Goal: Obtain resource: Download file/media

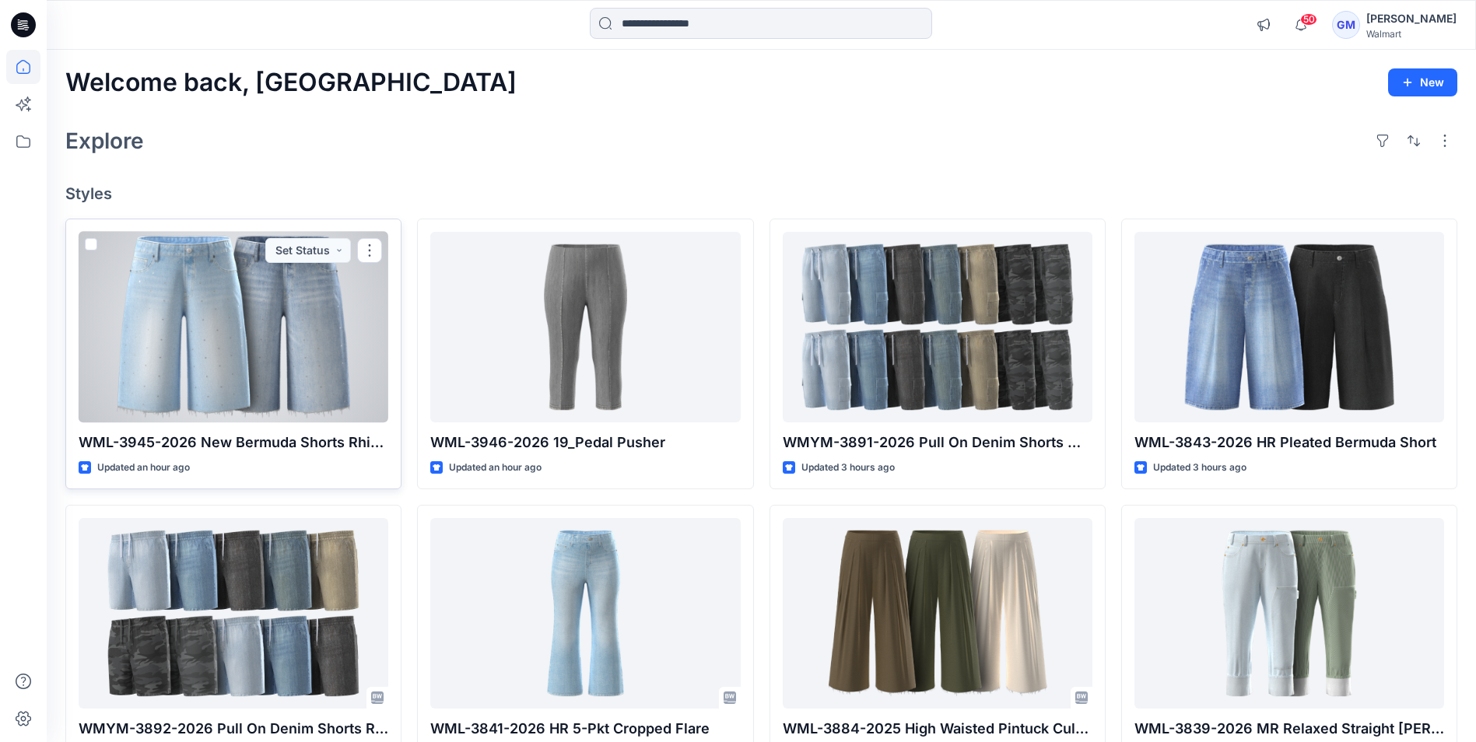
click at [281, 374] on div at bounding box center [234, 327] width 310 height 191
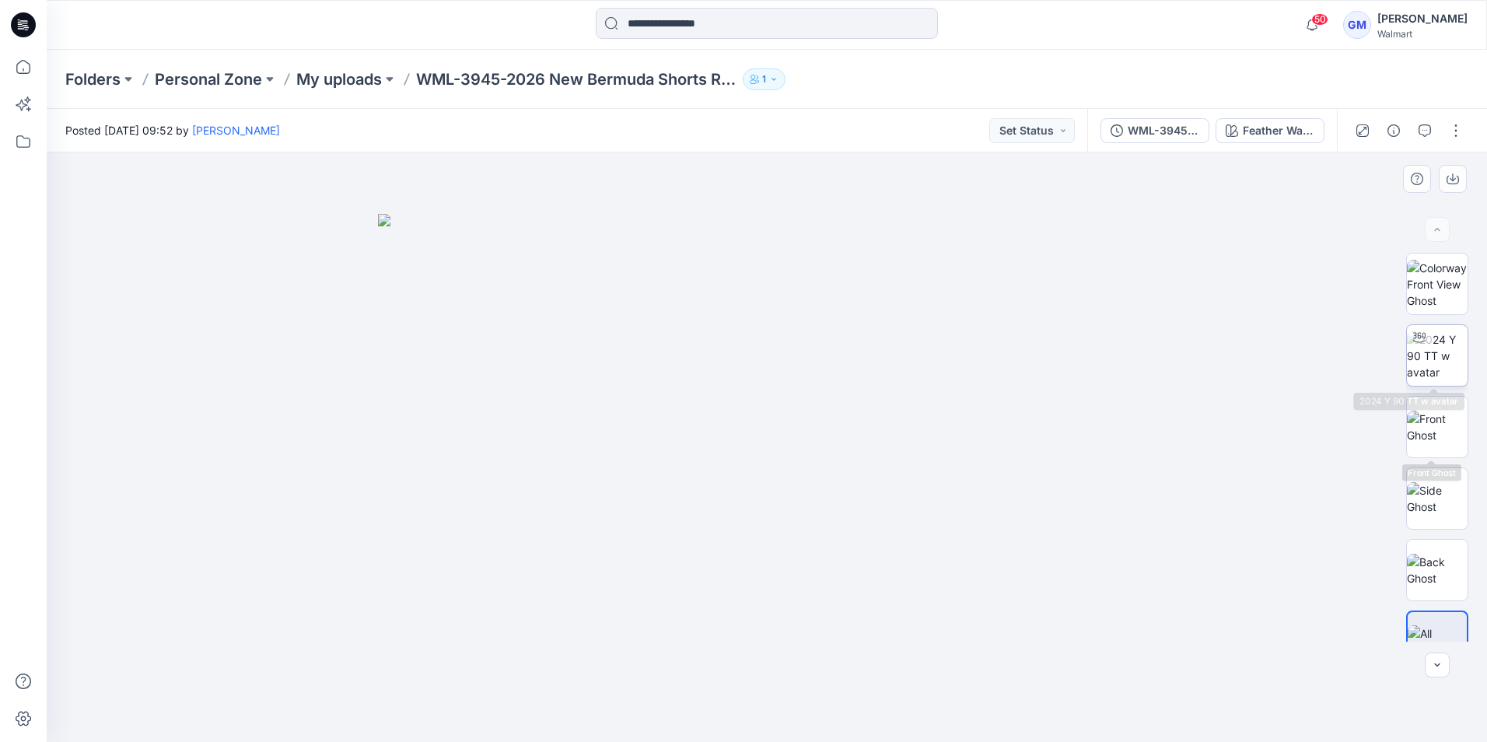
click at [1439, 348] on img at bounding box center [1437, 355] width 61 height 49
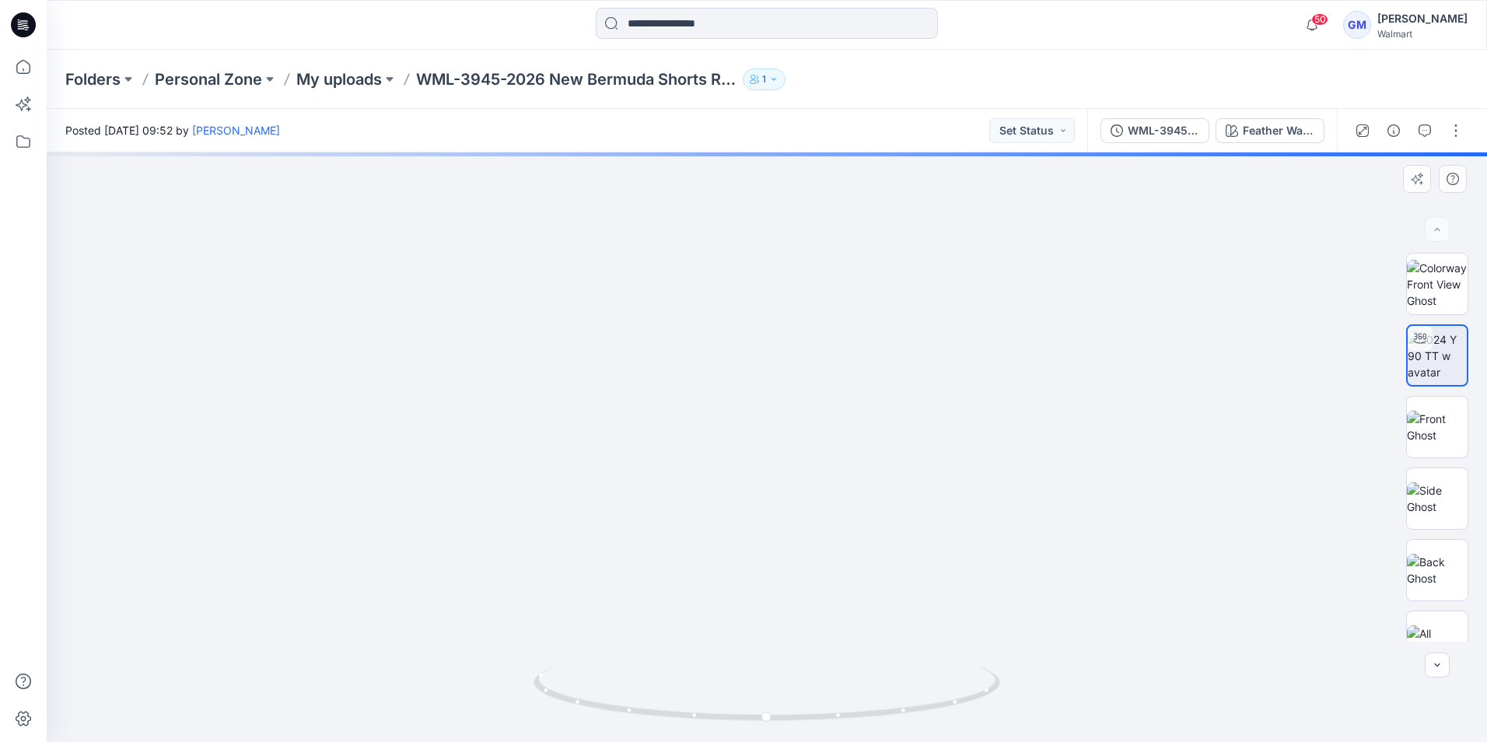
drag, startPoint x: 758, startPoint y: 615, endPoint x: 772, endPoint y: 372, distance: 243.1
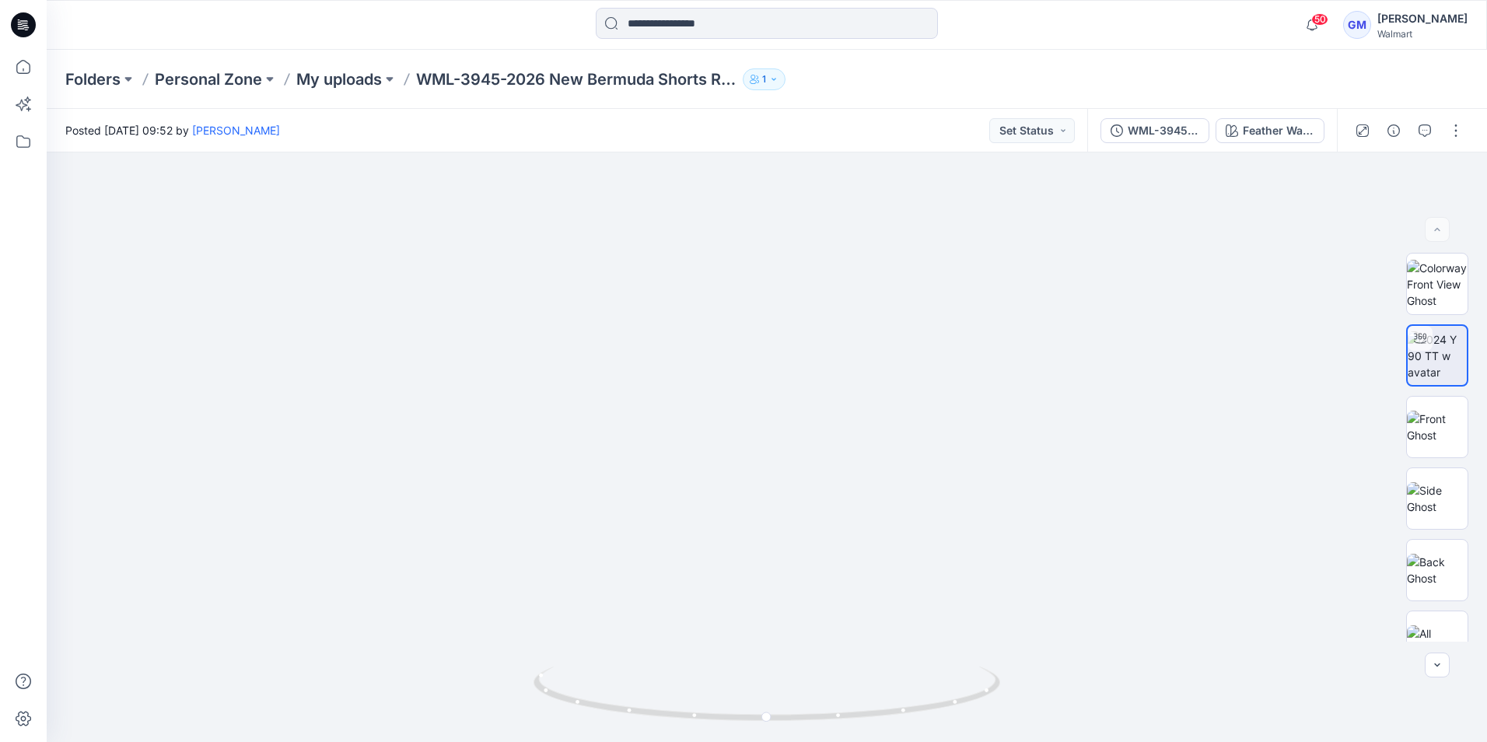
click at [1148, 146] on div "WML-3945-2026 New Bermuda Shorts Rhine Stones_Full Colorway Feather Wash" at bounding box center [1212, 131] width 250 height 44
click at [1159, 128] on div "WML-3945-2026 New Bermuda Shorts Rhine Stones_Full Colorway" at bounding box center [1164, 130] width 72 height 17
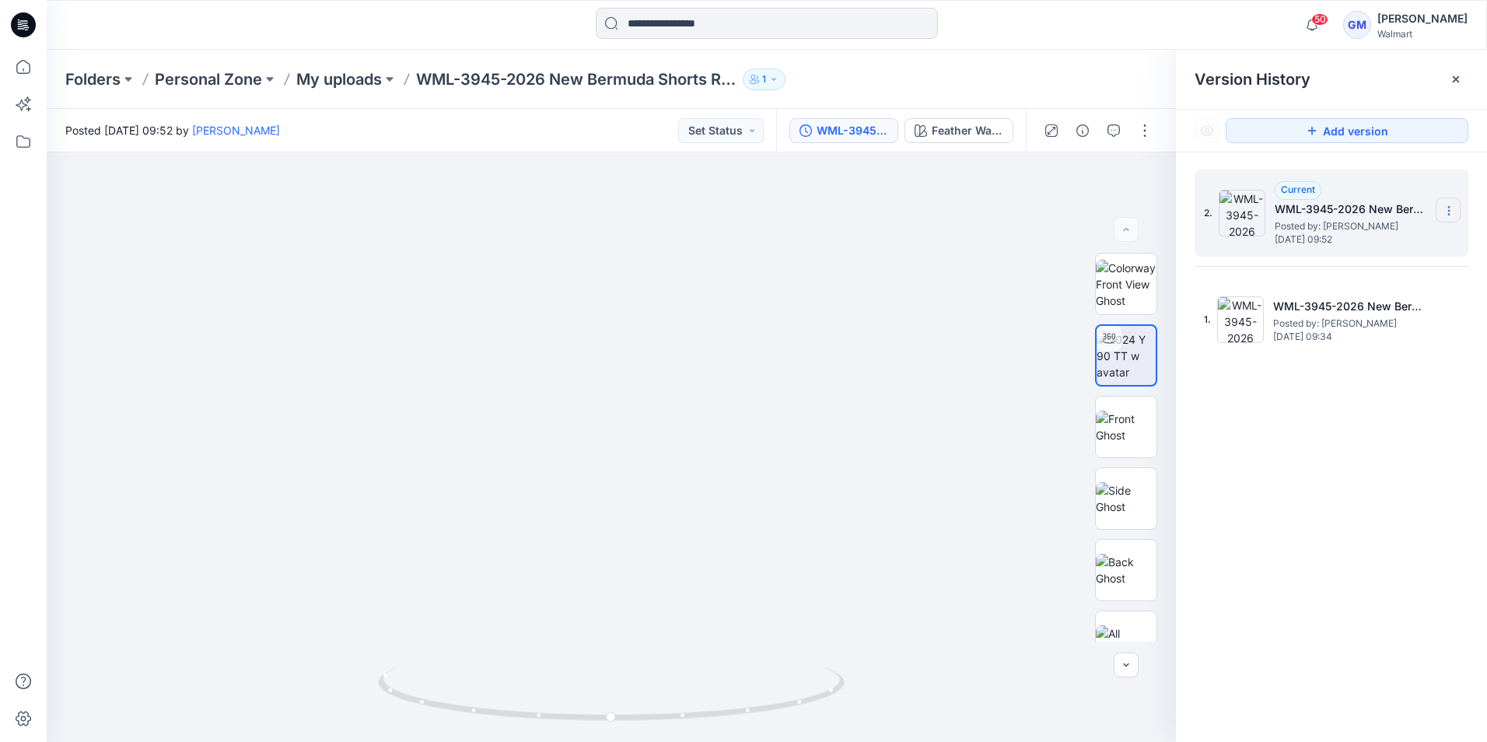
click at [1451, 199] on section at bounding box center [1448, 210] width 25 height 25
click at [930, 338] on img at bounding box center [611, 218] width 1279 height 1047
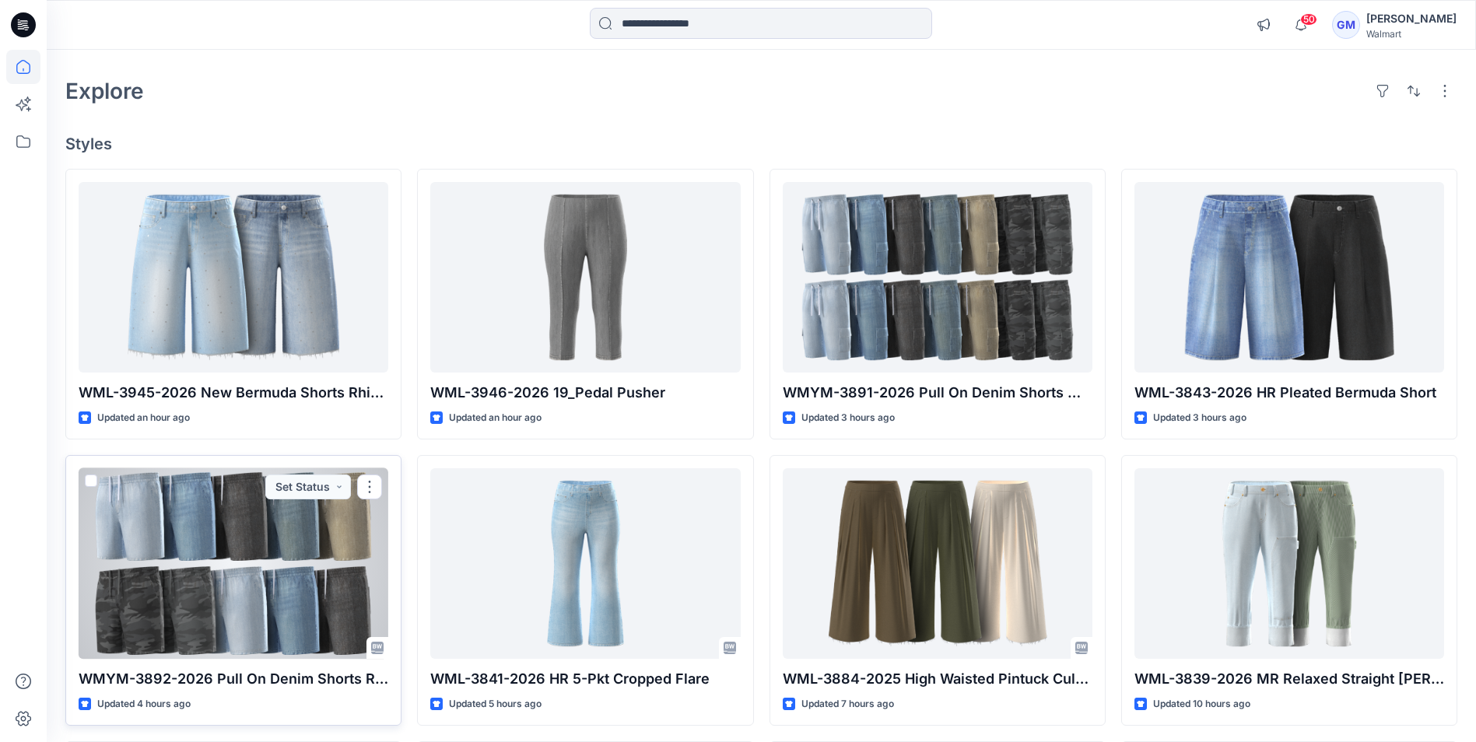
scroll to position [78, 0]
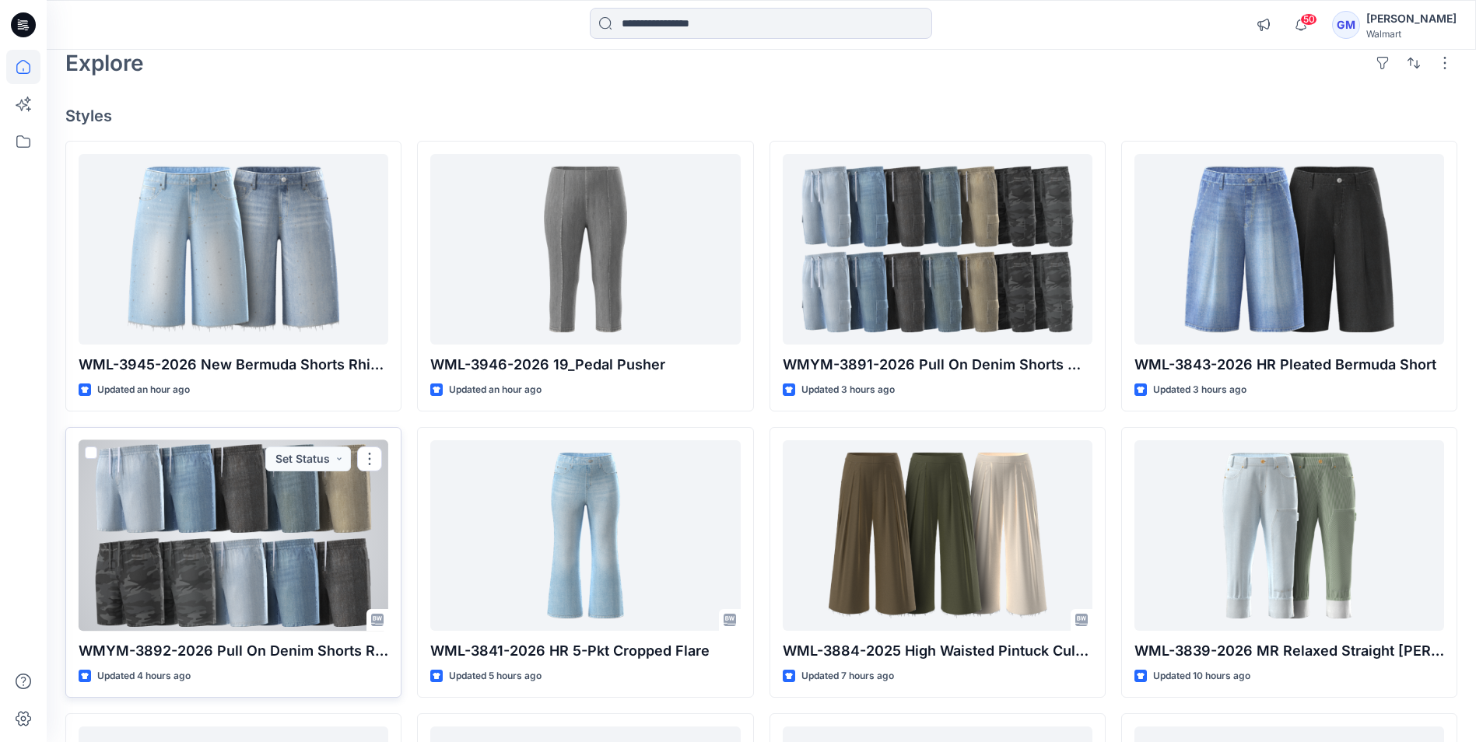
click at [222, 553] on div at bounding box center [234, 535] width 310 height 191
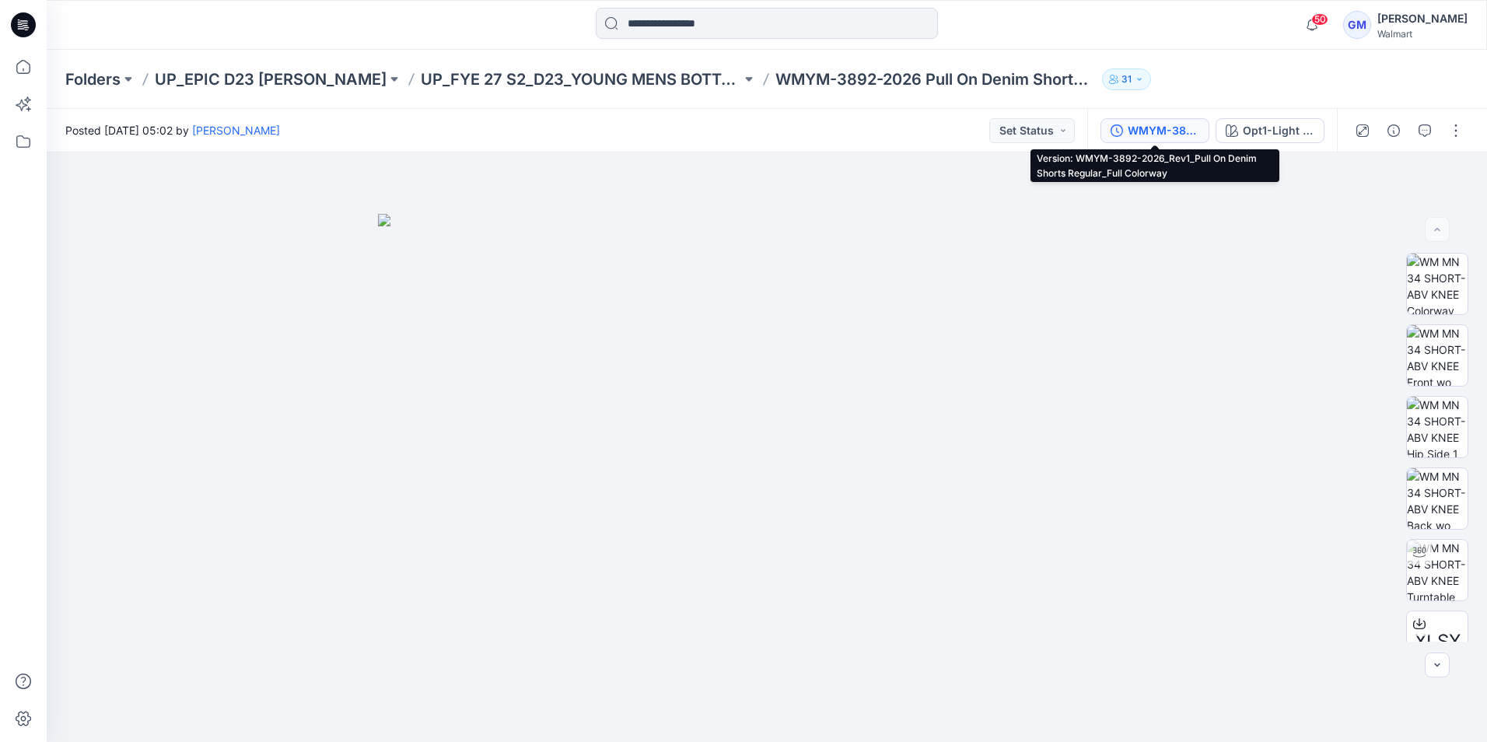
click at [1138, 133] on div "WMYM-3892-2026_Rev1_Pull On Denim Shorts Regular_Full Colorway" at bounding box center [1164, 130] width 72 height 17
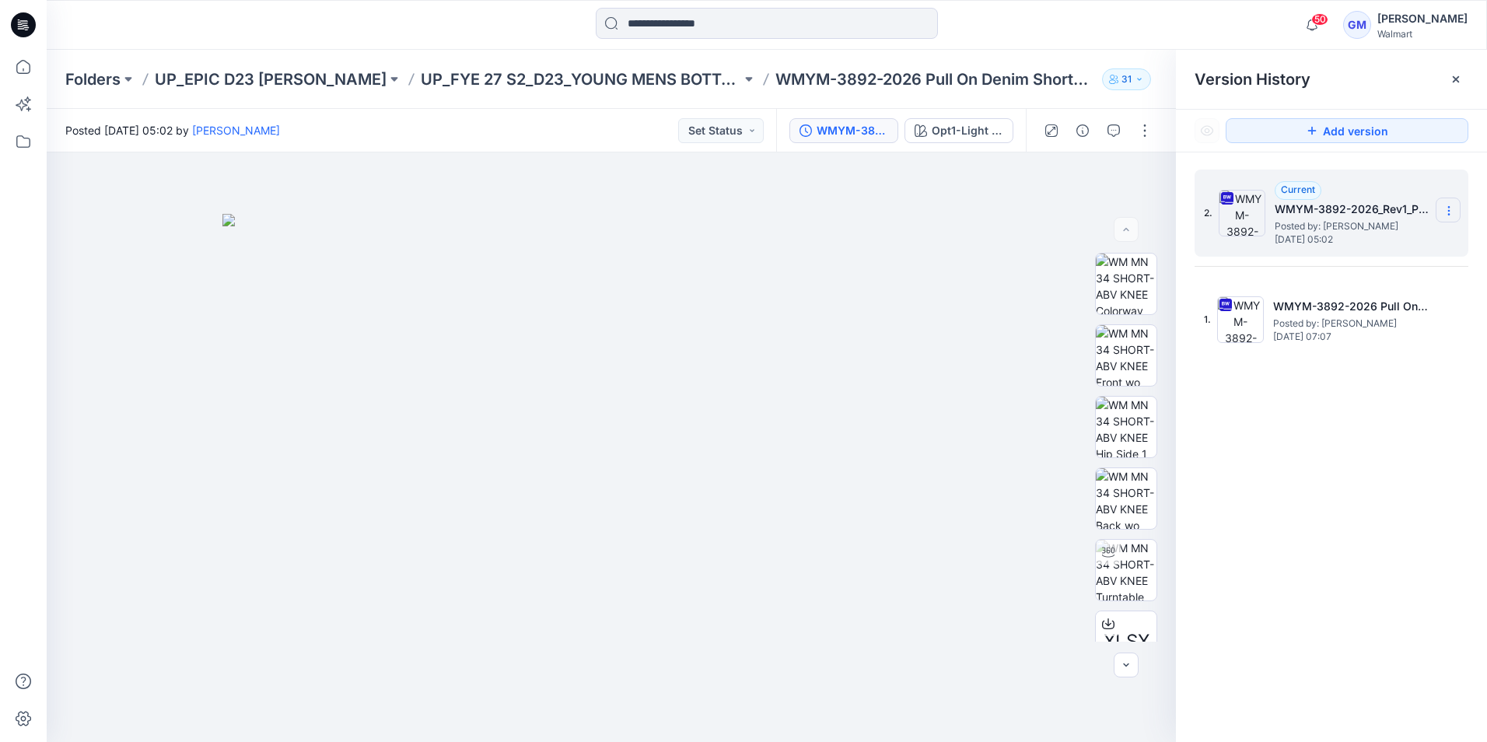
click at [1445, 208] on icon at bounding box center [1449, 211] width 12 height 12
click at [1401, 236] on span "Download Source BW File" at bounding box center [1370, 241] width 130 height 19
click at [29, 30] on icon at bounding box center [23, 24] width 25 height 25
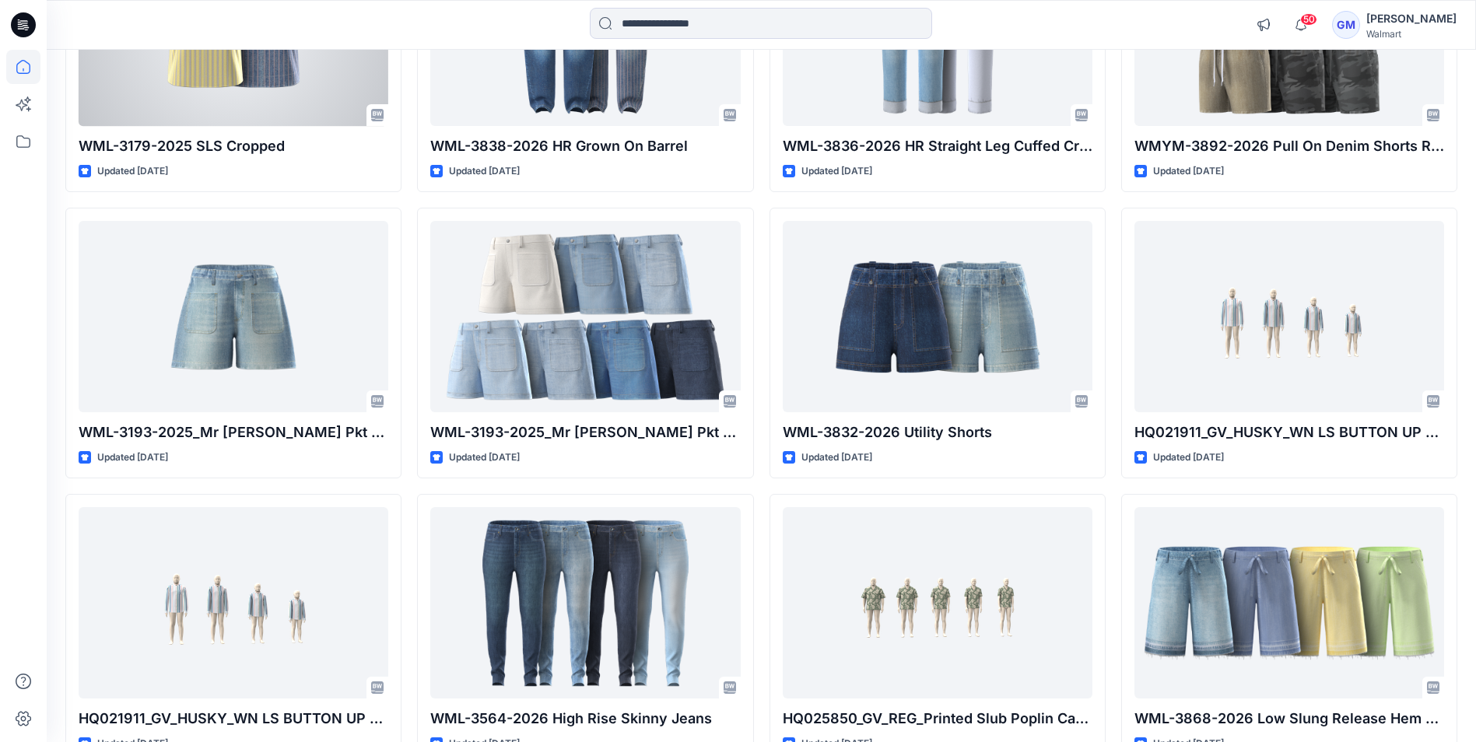
scroll to position [2022, 0]
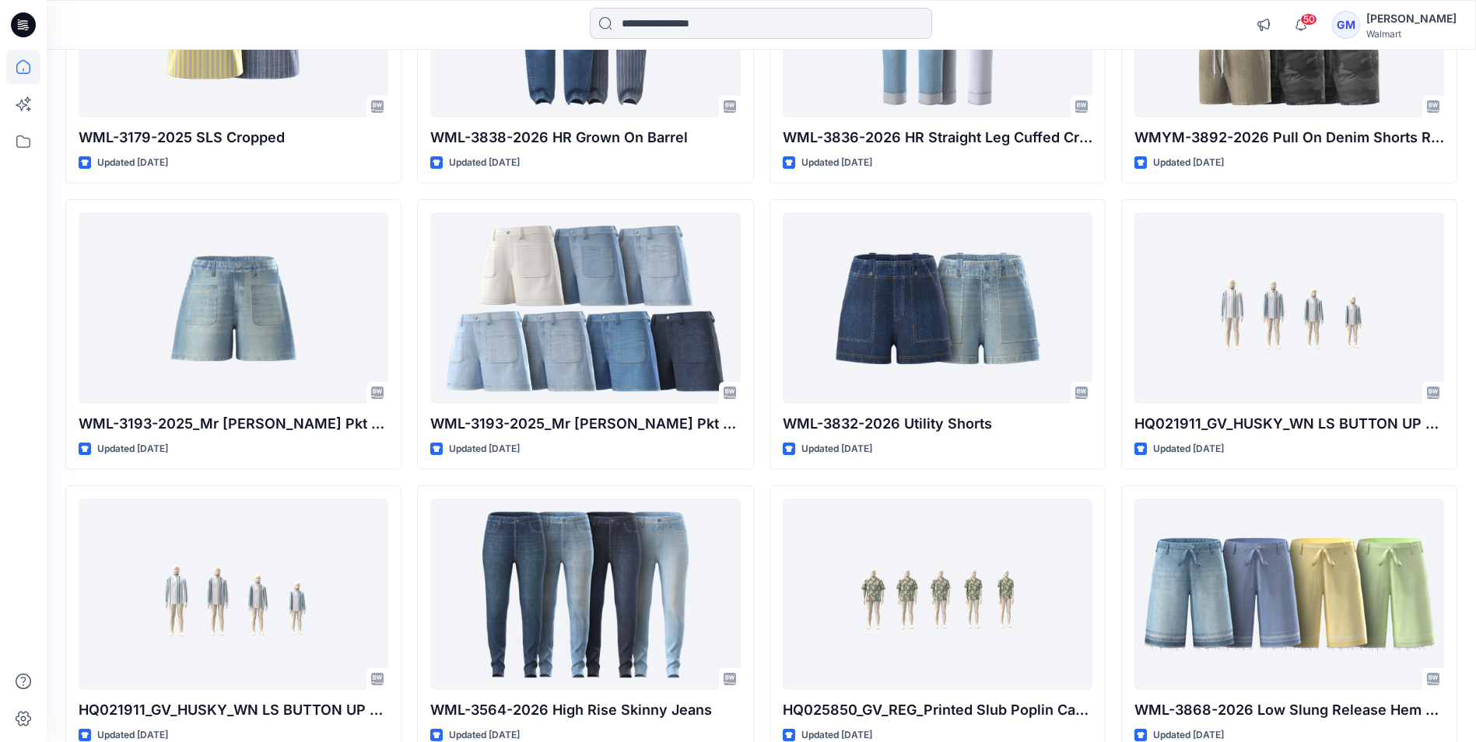
click at [723, 26] on input at bounding box center [761, 23] width 342 height 31
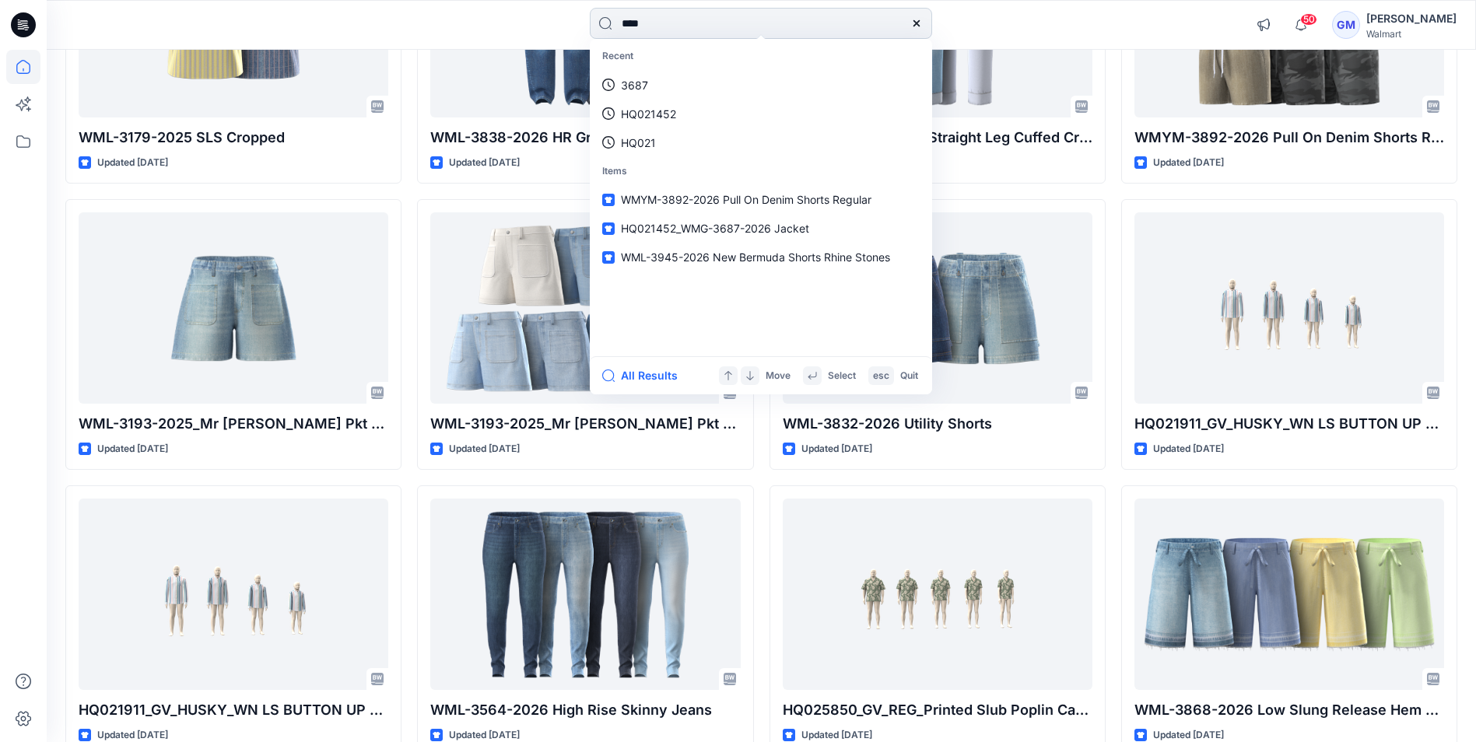
type input "****"
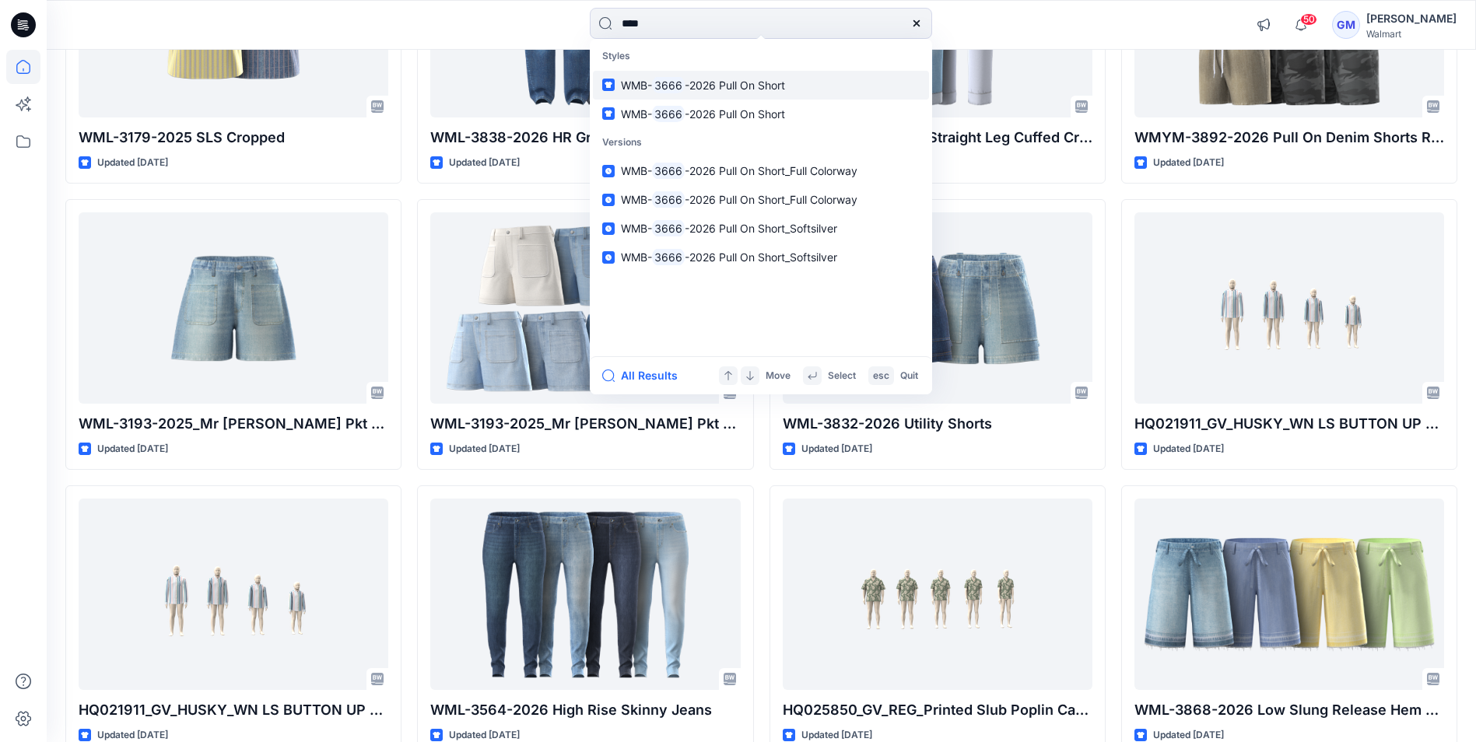
click at [717, 79] on span "-2026 Pull On Short" at bounding box center [735, 85] width 100 height 13
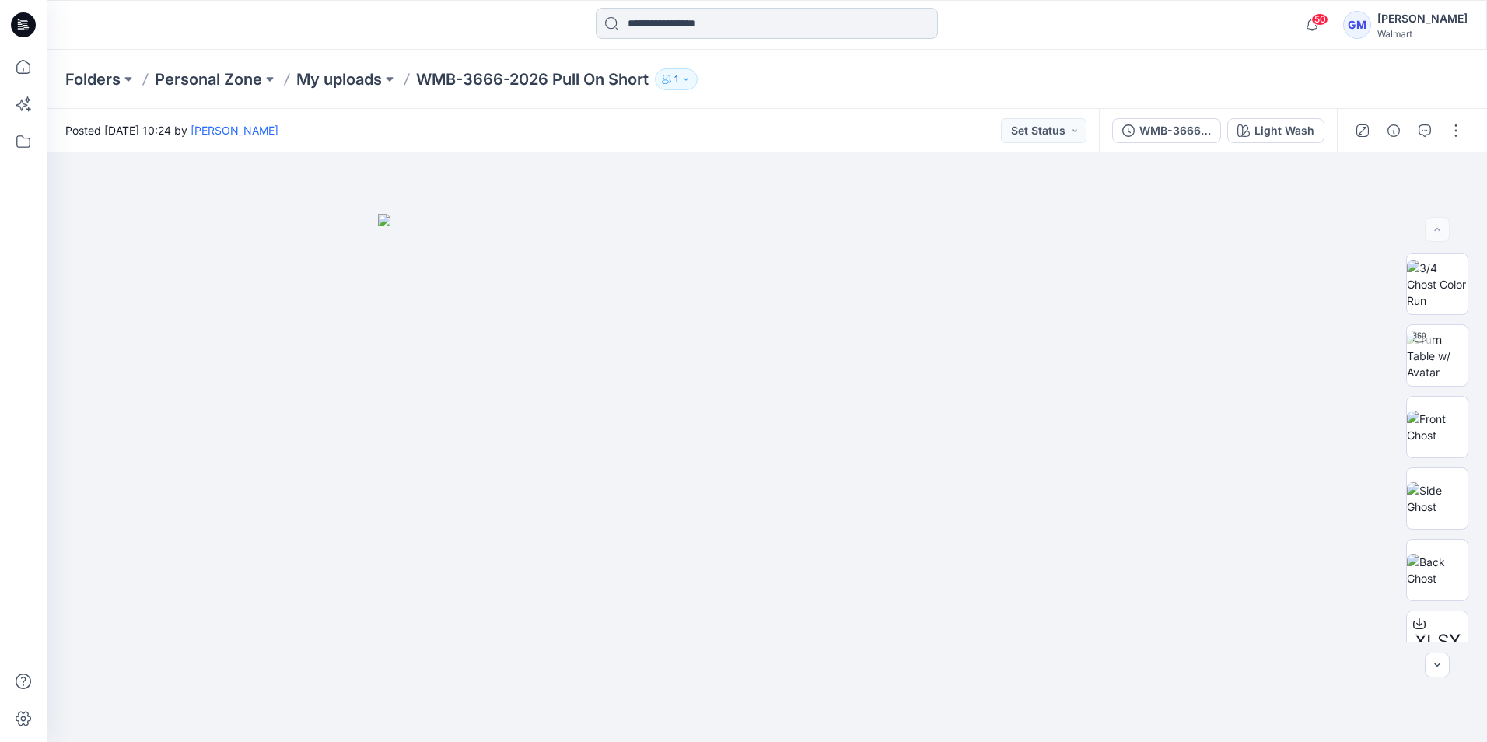
click at [733, 24] on input at bounding box center [767, 23] width 342 height 31
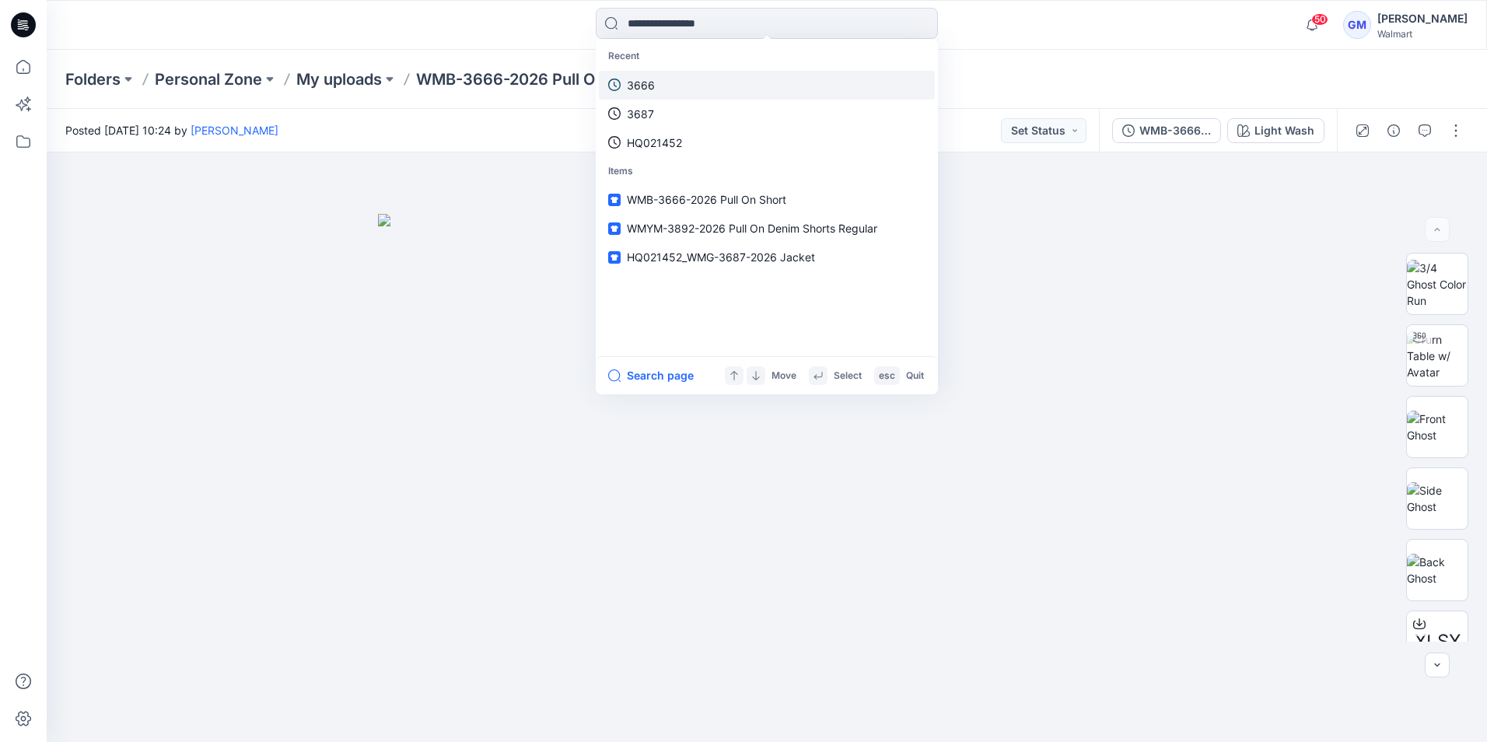
drag, startPoint x: 703, startPoint y: 75, endPoint x: 696, endPoint y: 87, distance: 14.3
click at [696, 87] on link "3666" at bounding box center [767, 85] width 336 height 29
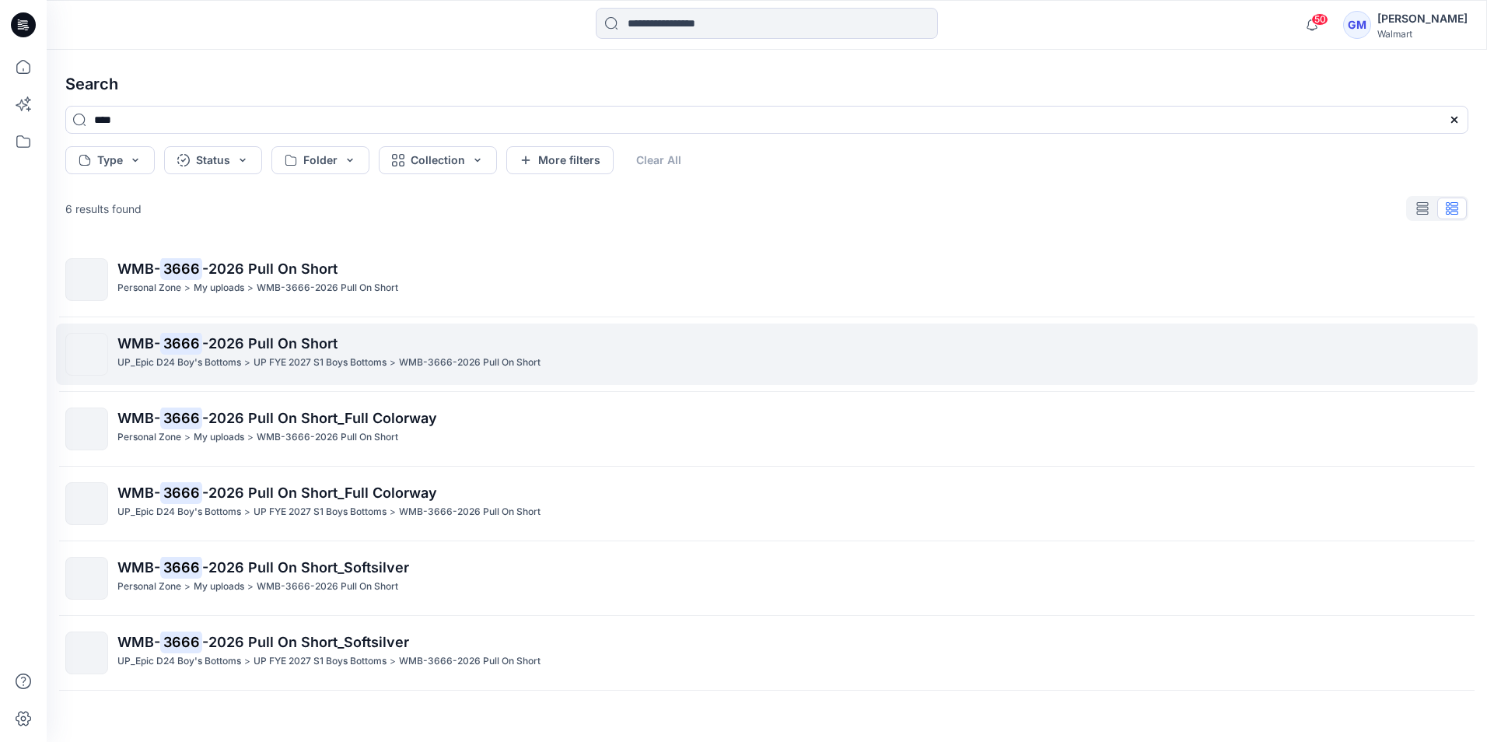
click at [234, 354] on p "WMB- 3666 -2026 Pull On Short" at bounding box center [792, 344] width 1350 height 22
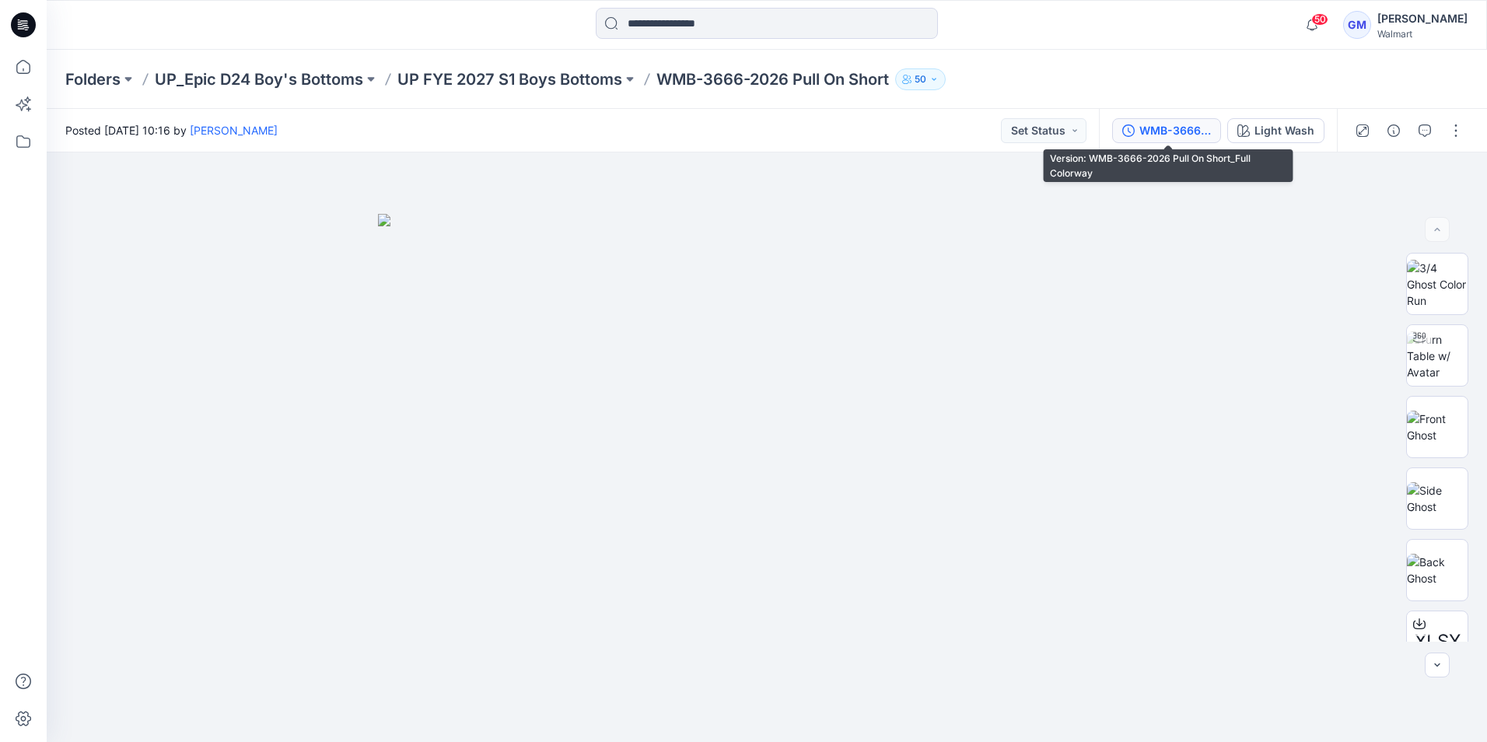
click at [1175, 127] on div "WMB-3666-2026 Pull On Short_Full Colorway" at bounding box center [1176, 130] width 72 height 17
